Goal: Task Accomplishment & Management: Use online tool/utility

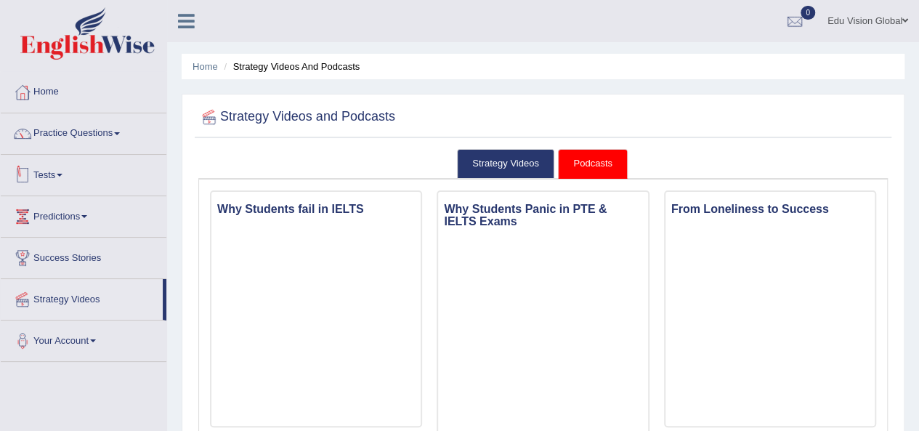
click at [60, 181] on link "Tests" at bounding box center [84, 173] width 166 height 36
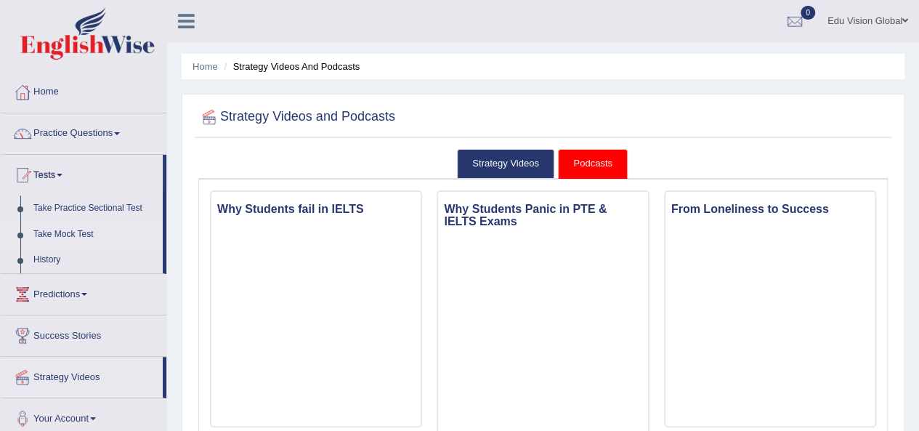
click at [51, 235] on link "Take Mock Test" at bounding box center [95, 235] width 136 height 26
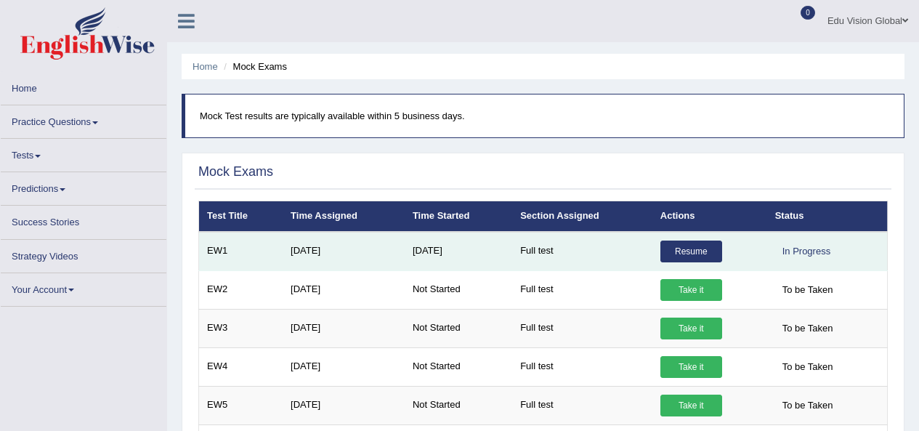
click at [714, 260] on link "Resume" at bounding box center [691, 252] width 62 height 22
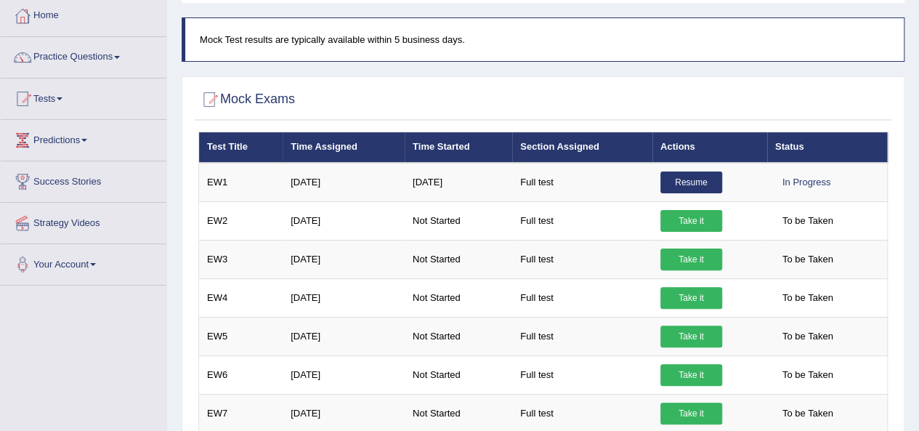
scroll to position [105, 0]
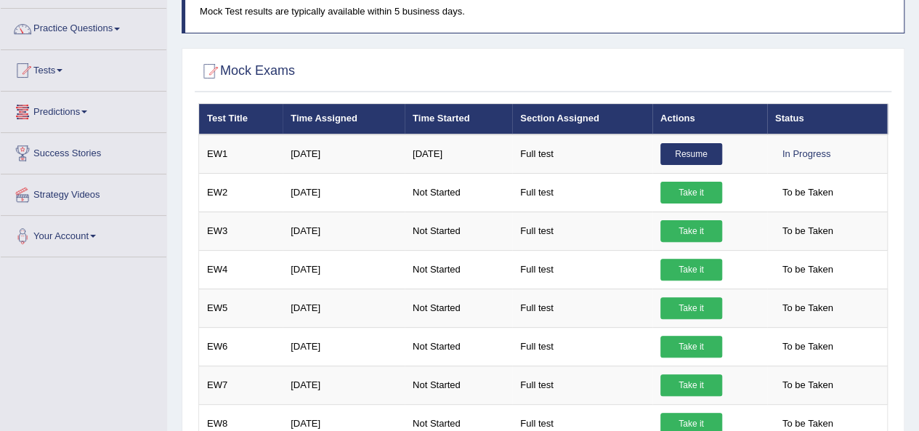
click at [78, 114] on link "Predictions" at bounding box center [84, 110] width 166 height 36
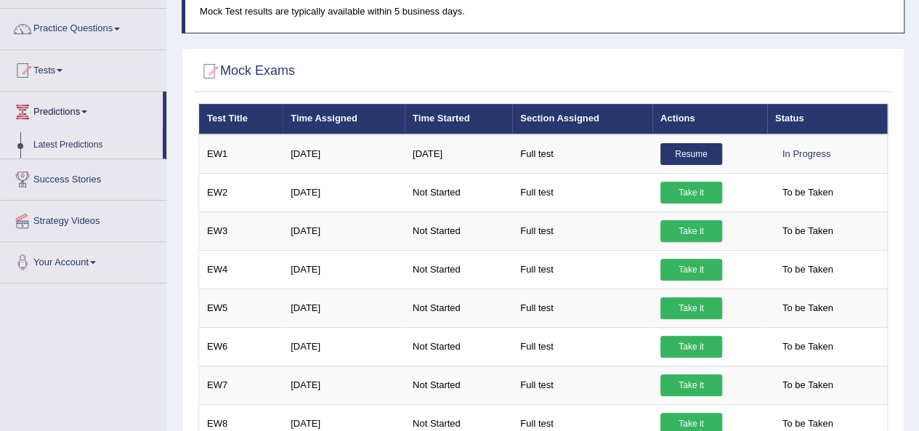
click at [68, 146] on link "Latest Predictions" at bounding box center [95, 145] width 136 height 26
